Goal: Task Accomplishment & Management: Manage account settings

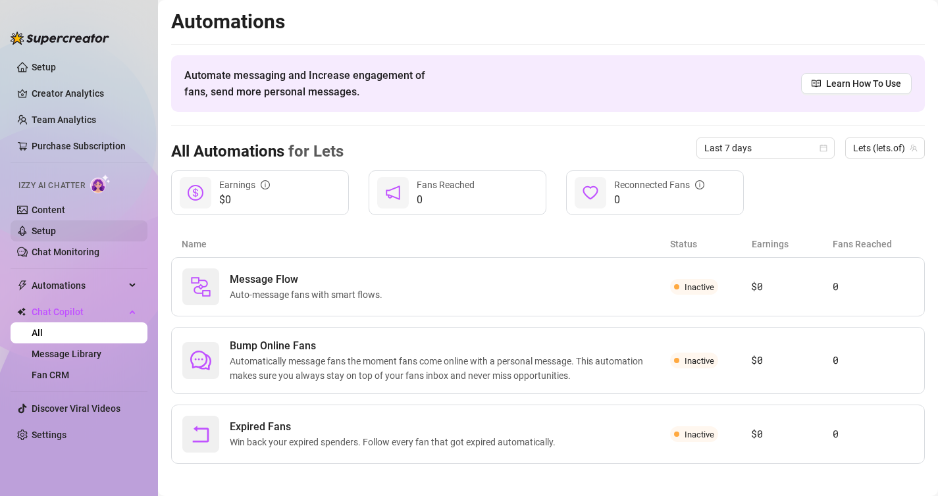
click at [50, 230] on link "Setup" at bounding box center [44, 231] width 24 height 11
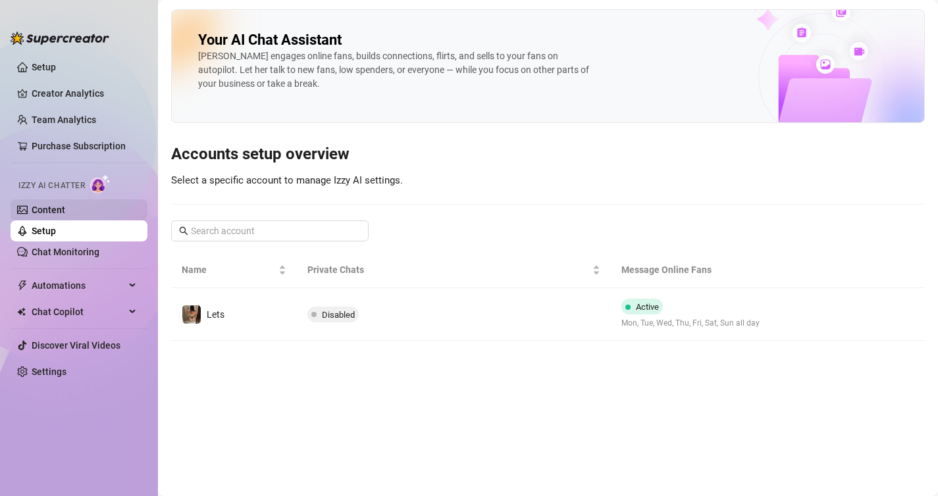
click at [49, 212] on link "Content" at bounding box center [49, 210] width 34 height 11
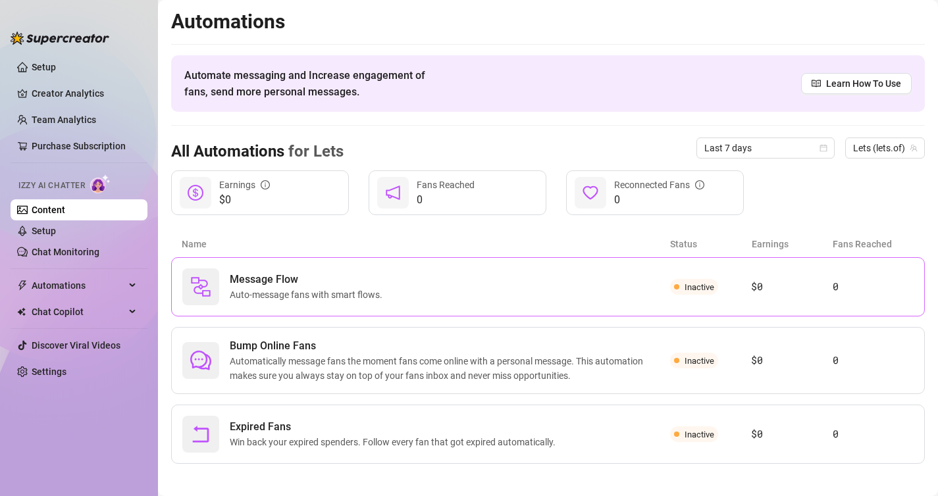
scroll to position [7, 0]
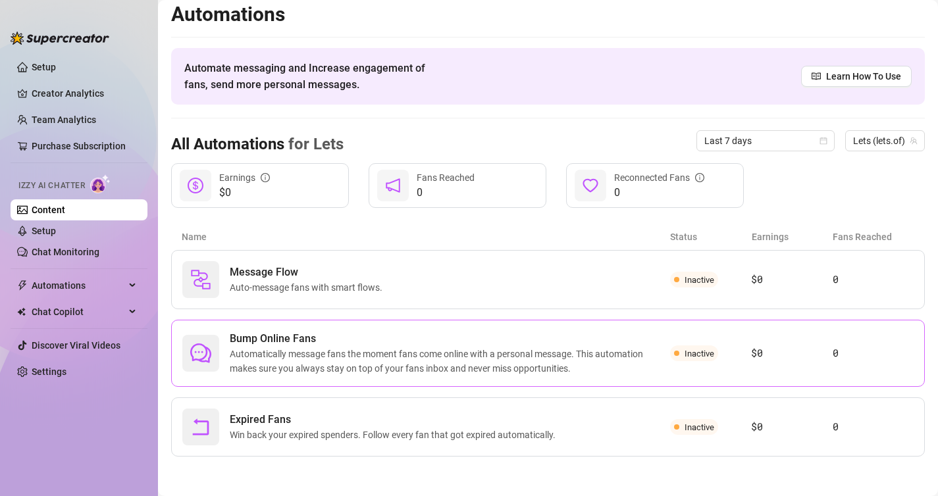
click at [341, 331] on span "Bump Online Fans" at bounding box center [450, 339] width 440 height 16
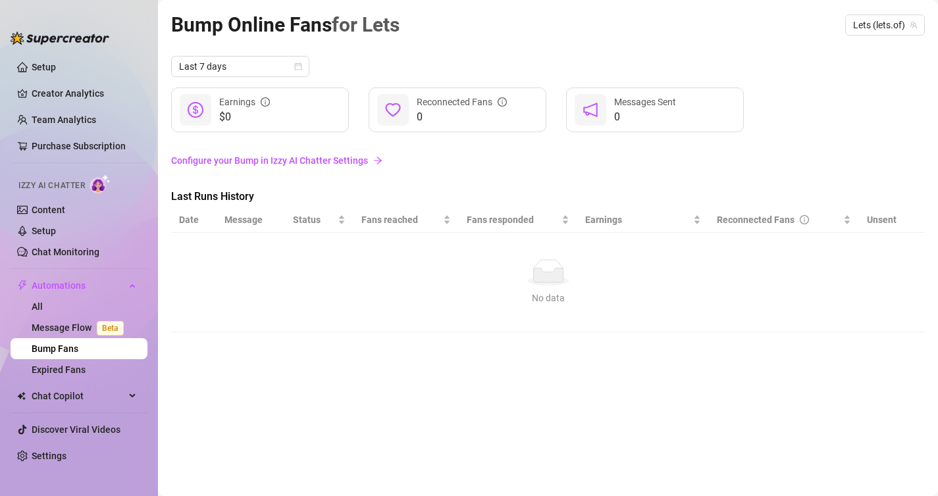
click at [342, 164] on link "Configure your Bump in Izzy AI Chatter Settings" at bounding box center [548, 160] width 754 height 14
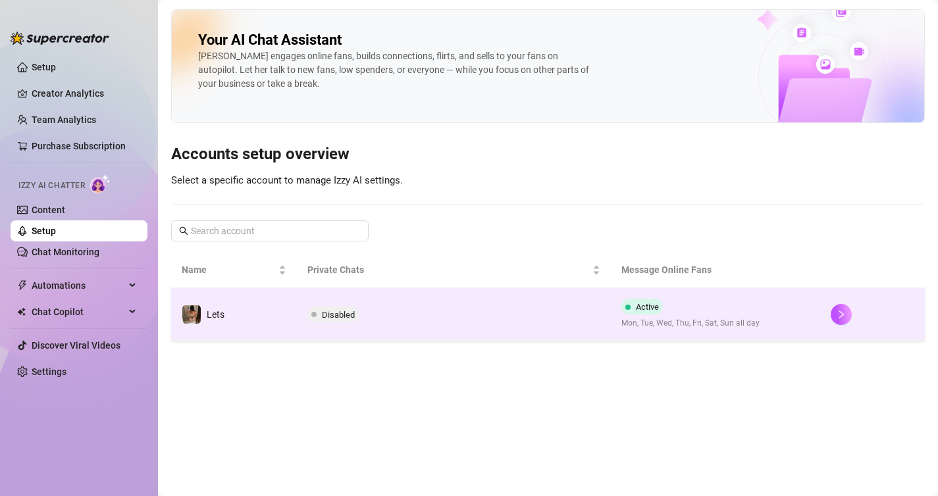
click at [646, 315] on div "Active Mon, Tue, Wed, Thu, Fri, Sat, Sun all day" at bounding box center [690, 314] width 138 height 31
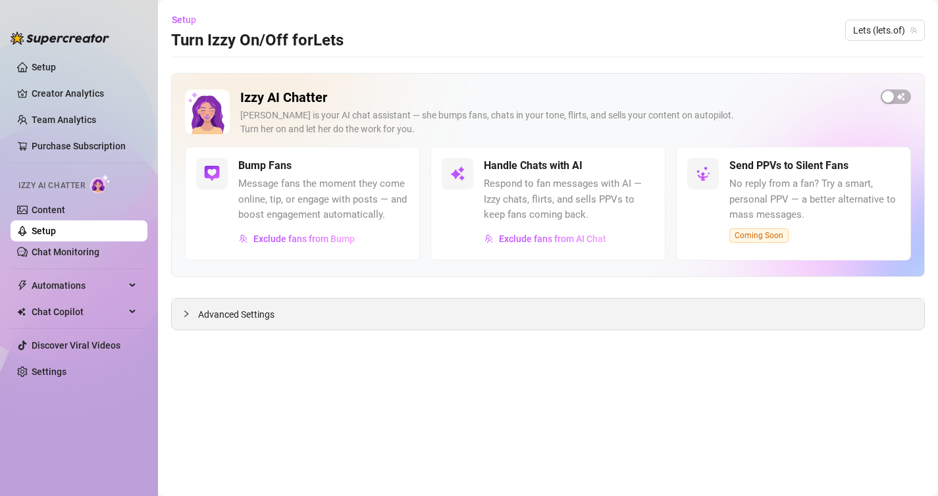
click at [358, 315] on div "Advanced Settings" at bounding box center [548, 314] width 752 height 31
click at [192, 310] on div at bounding box center [190, 314] width 16 height 14
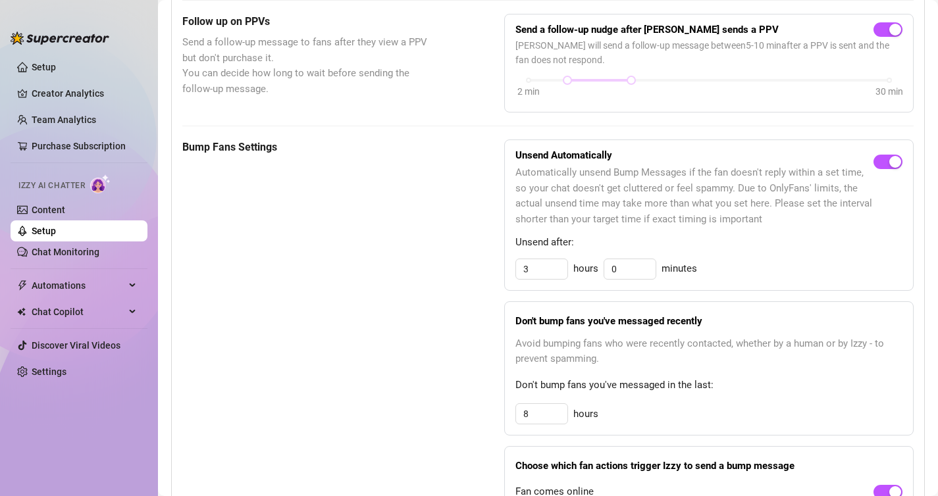
scroll to position [556, 0]
